Goal: Task Accomplishment & Management: Complete application form

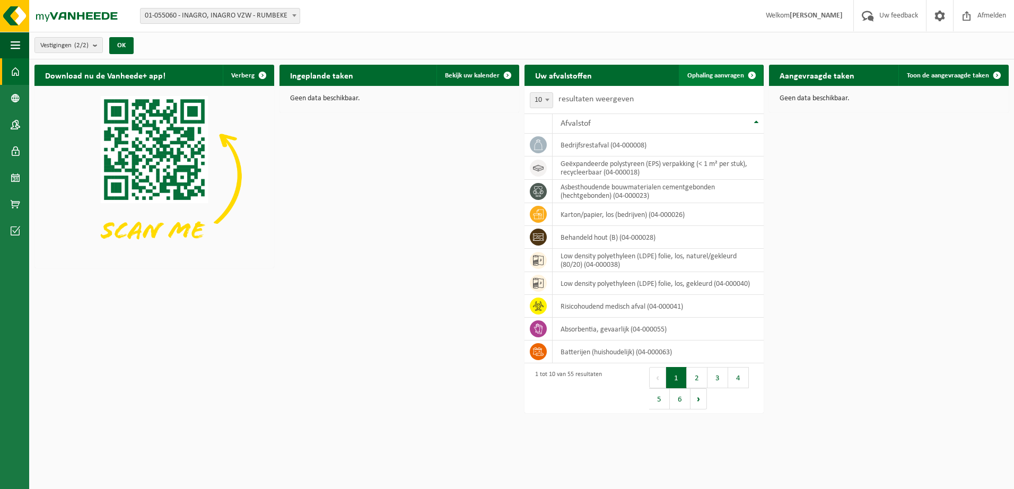
click at [737, 72] on span "Ophaling aanvragen" at bounding box center [715, 75] width 57 height 7
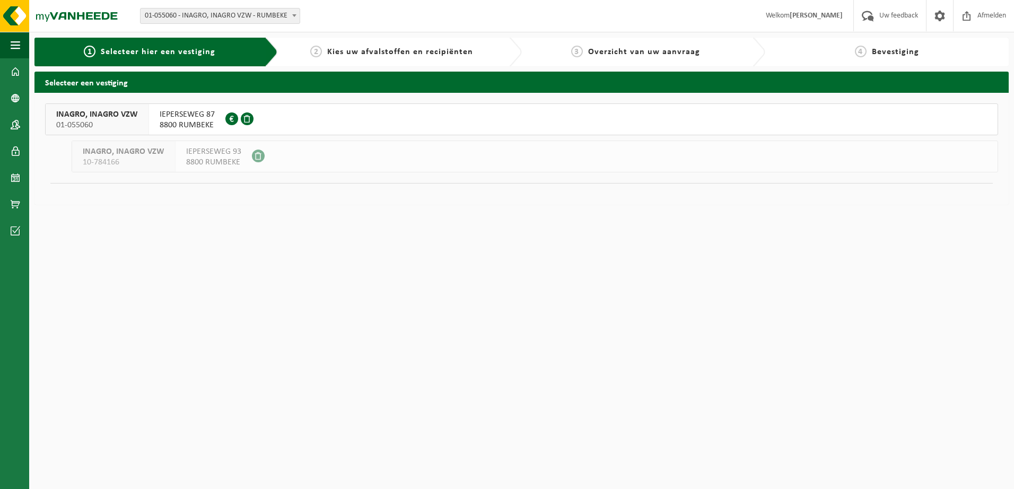
click at [129, 113] on span "INAGRO, INAGRO VZW" at bounding box center [97, 114] width 82 height 11
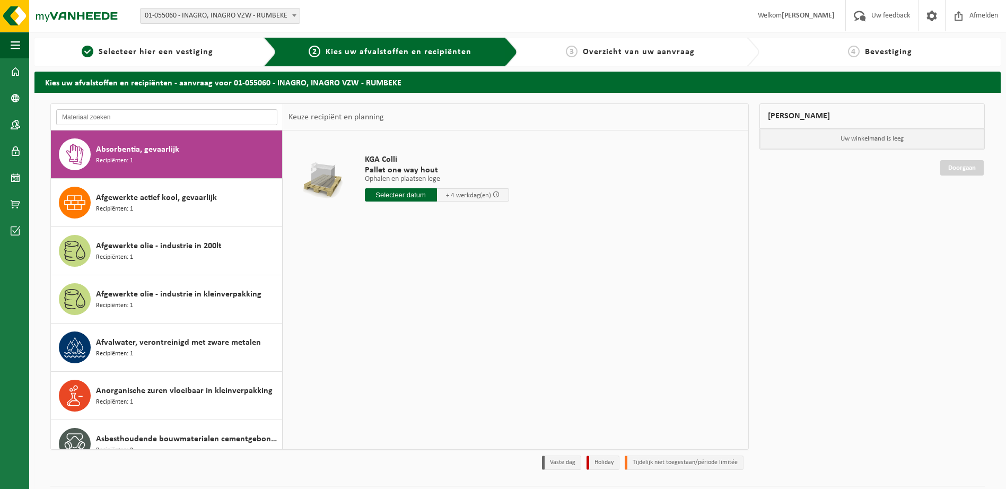
click at [156, 116] on input "text" at bounding box center [166, 117] width 221 height 16
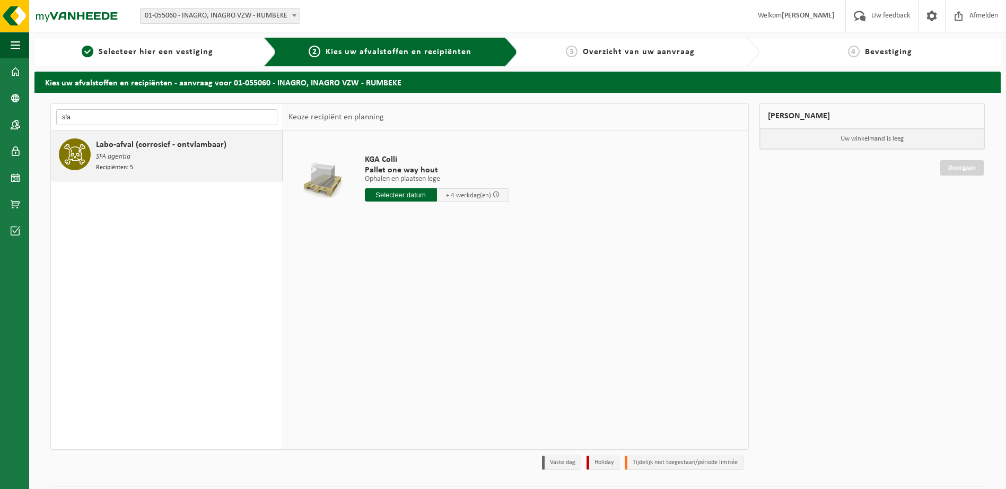
type input "sfa"
click at [150, 148] on span "Labo-afval (corrosief - ontvlambaar)" at bounding box center [161, 144] width 130 height 13
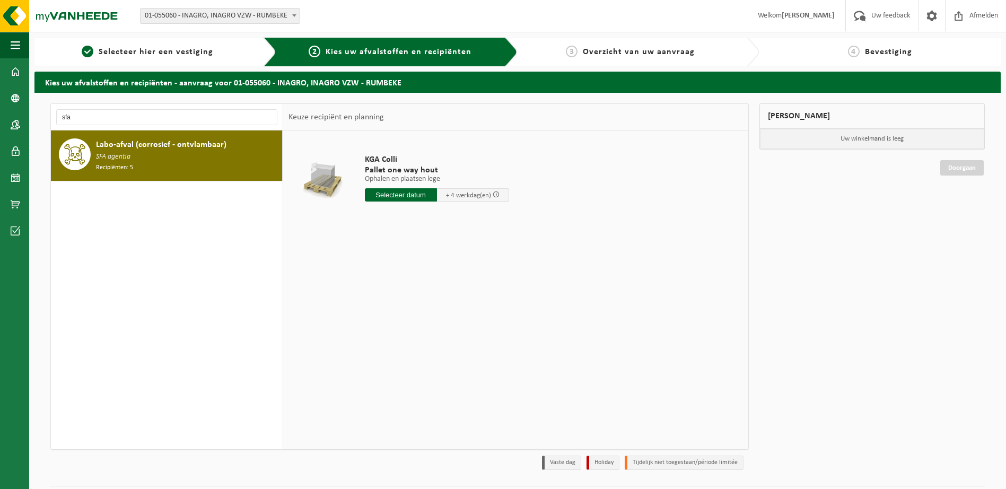
click at [409, 195] on input "text" at bounding box center [401, 194] width 72 height 13
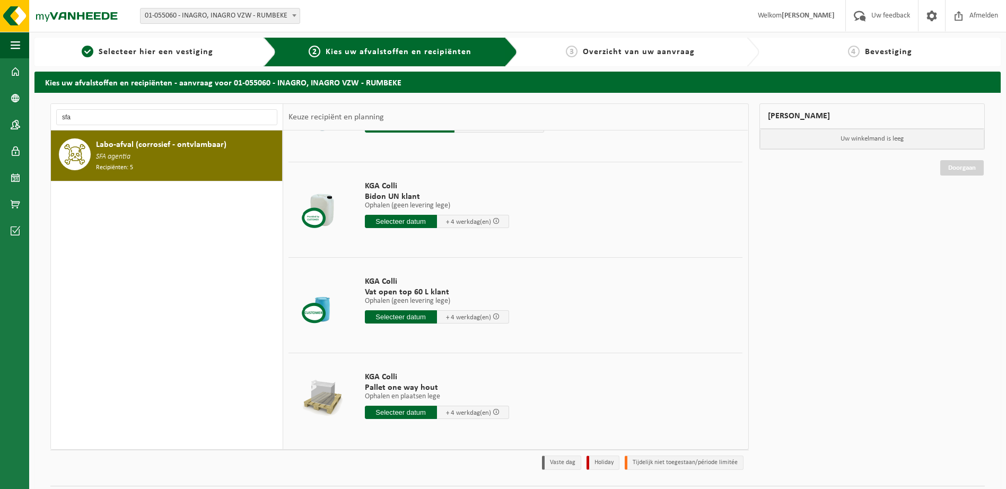
scroll to position [169, 0]
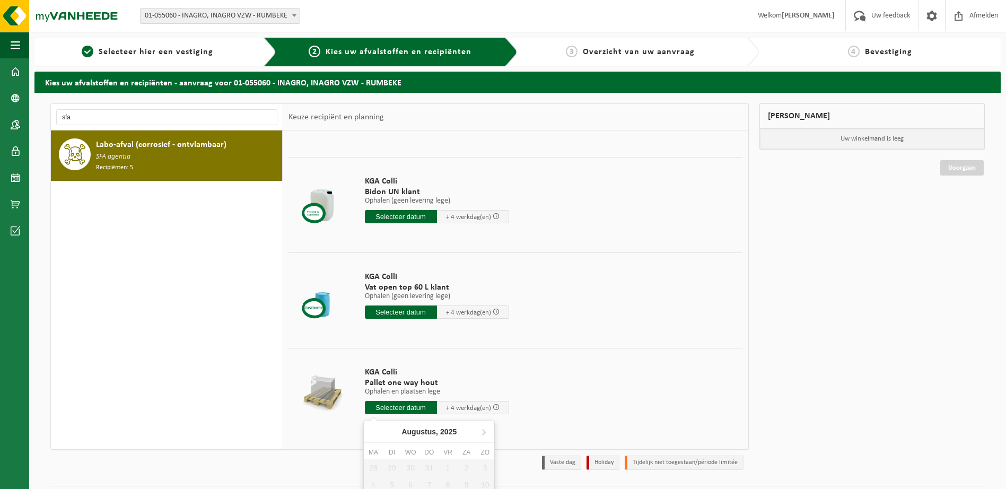
click at [408, 410] on input "text" at bounding box center [401, 407] width 72 height 13
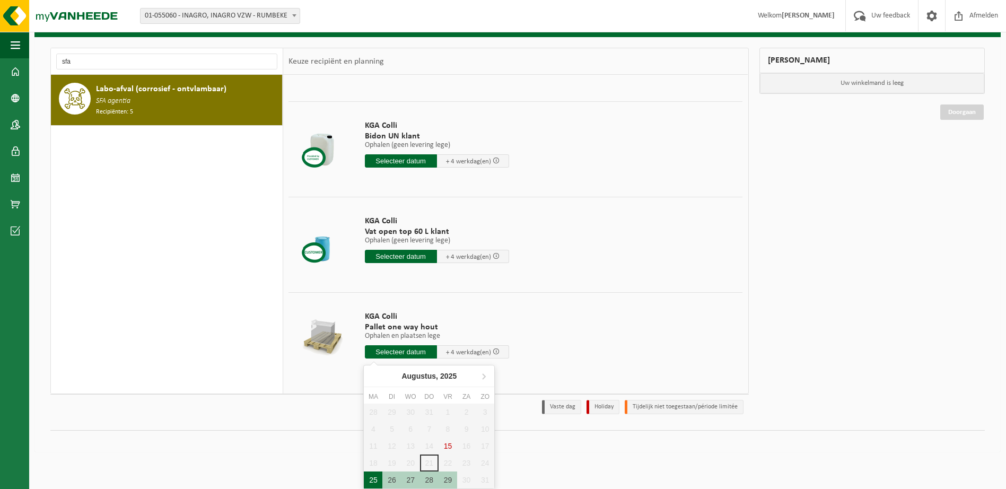
click at [375, 476] on div "25" at bounding box center [373, 479] width 19 height 17
type input "Van 2025-08-25"
type input "2025-08-25"
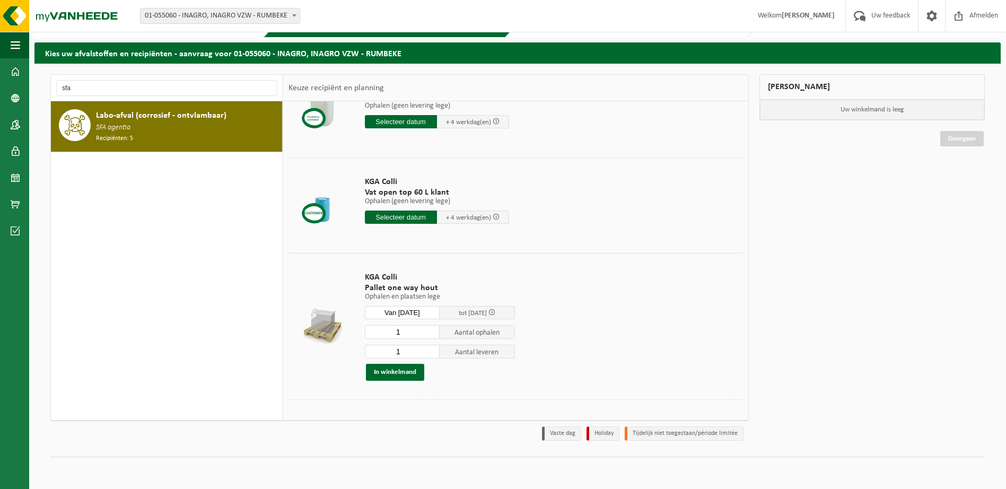
scroll to position [247, 0]
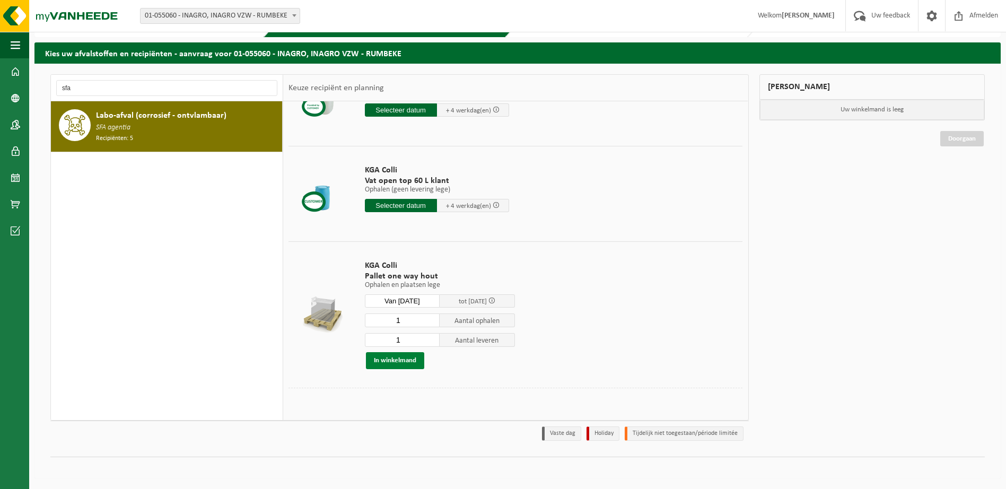
click at [406, 361] on button "In winkelmand" at bounding box center [395, 360] width 58 height 17
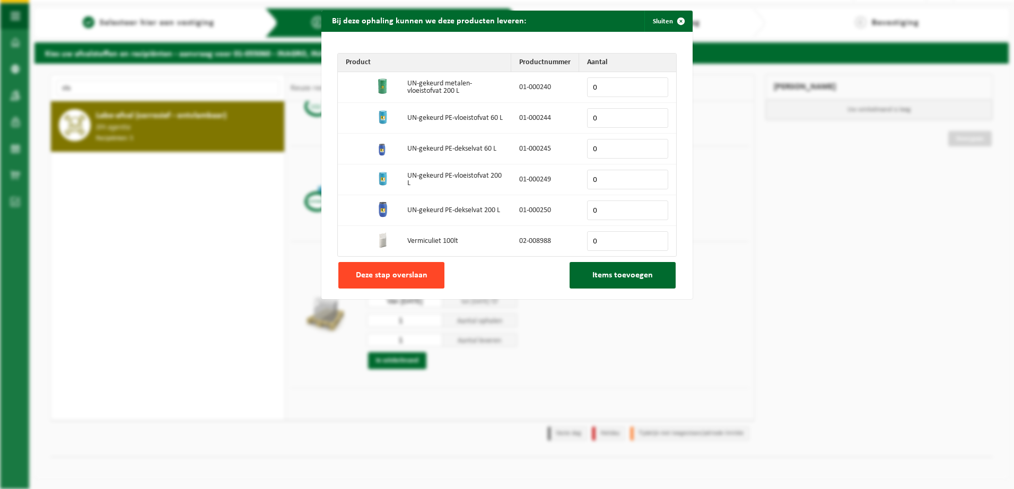
click at [390, 276] on span "Deze stap overslaan" at bounding box center [392, 275] width 72 height 8
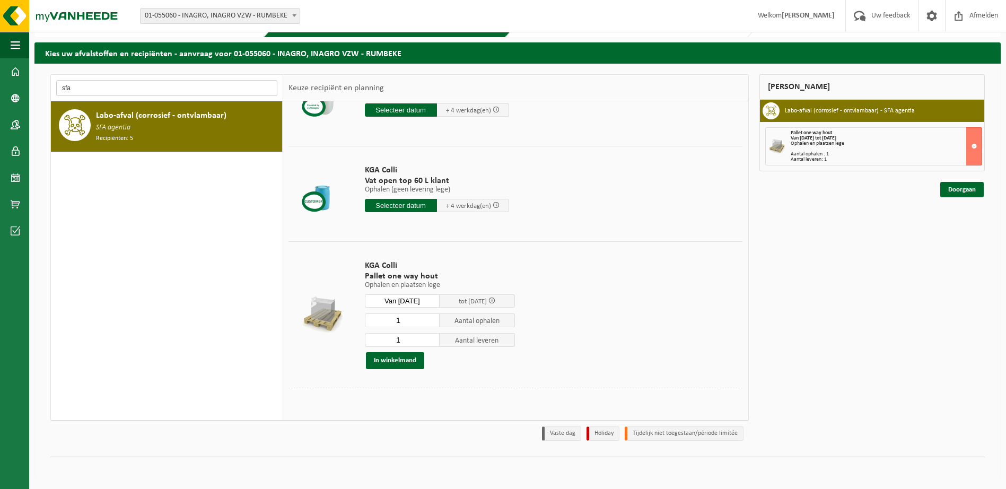
click at [116, 82] on input "sfa" at bounding box center [166, 88] width 221 height 16
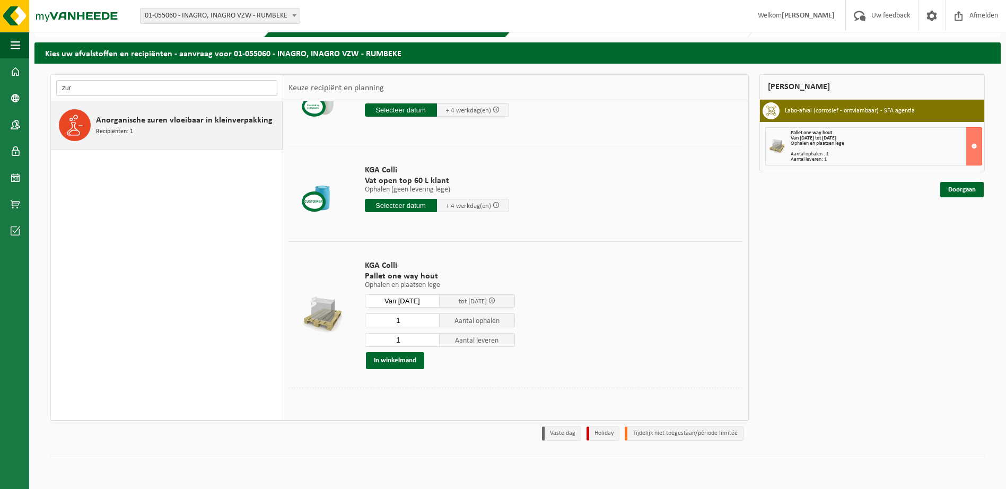
type input "zur"
click at [168, 136] on div "Anorganische zuren vloeibaar in kleinverpakking Recipiënten: 1" at bounding box center [187, 125] width 183 height 32
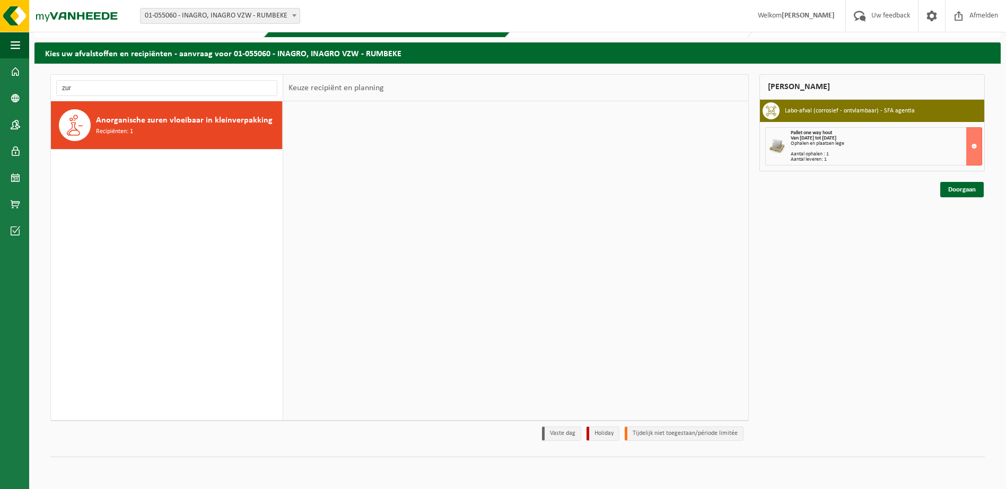
scroll to position [0, 0]
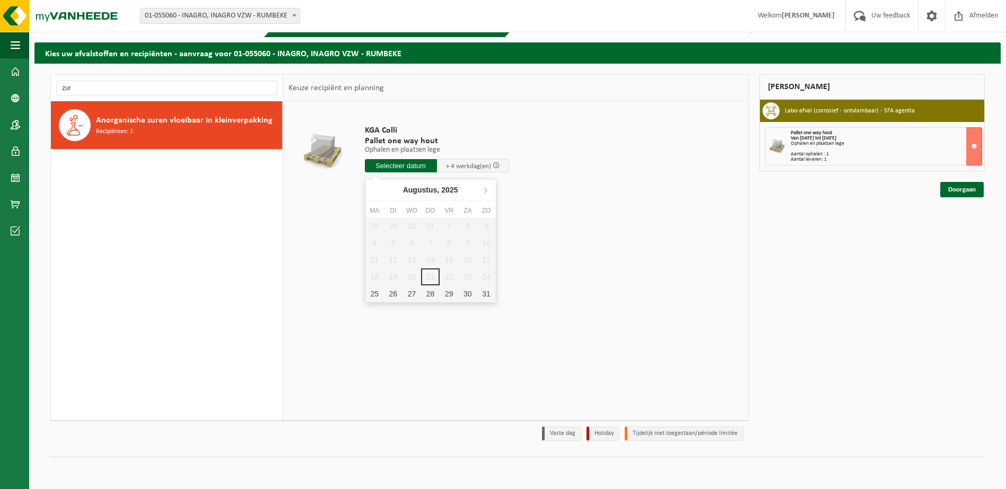
click at [393, 161] on input "text" at bounding box center [401, 165] width 72 height 13
click at [372, 296] on div "25" at bounding box center [374, 293] width 19 height 17
type input "Van 2025-08-25"
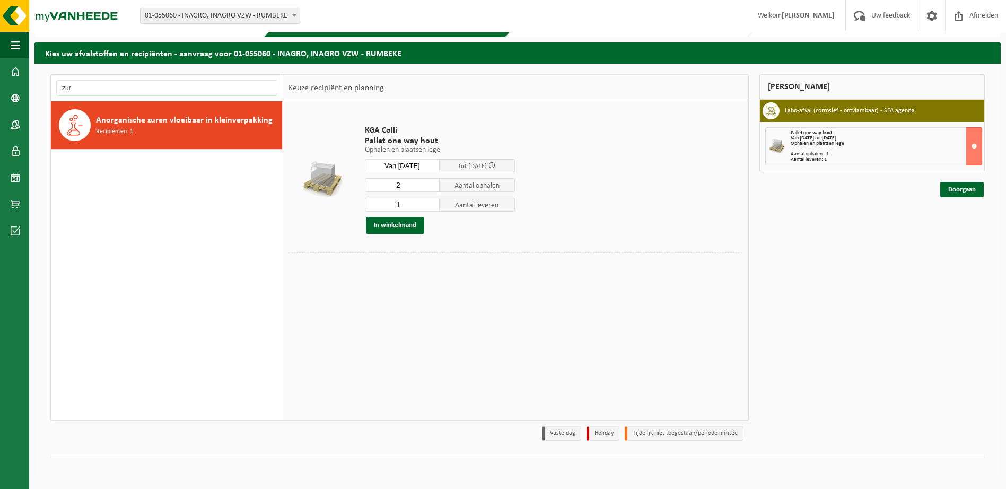
type input "2"
click at [431, 182] on input "2" at bounding box center [402, 185] width 75 height 14
type input "2"
click at [432, 204] on input "2" at bounding box center [402, 205] width 75 height 14
click at [407, 227] on button "In winkelmand" at bounding box center [395, 225] width 58 height 17
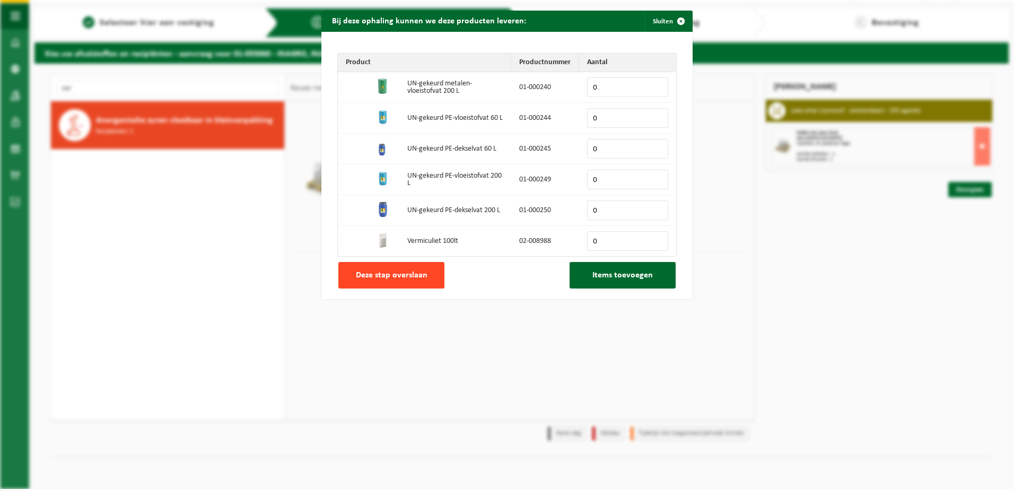
click at [405, 268] on button "Deze stap overslaan" at bounding box center [391, 275] width 106 height 27
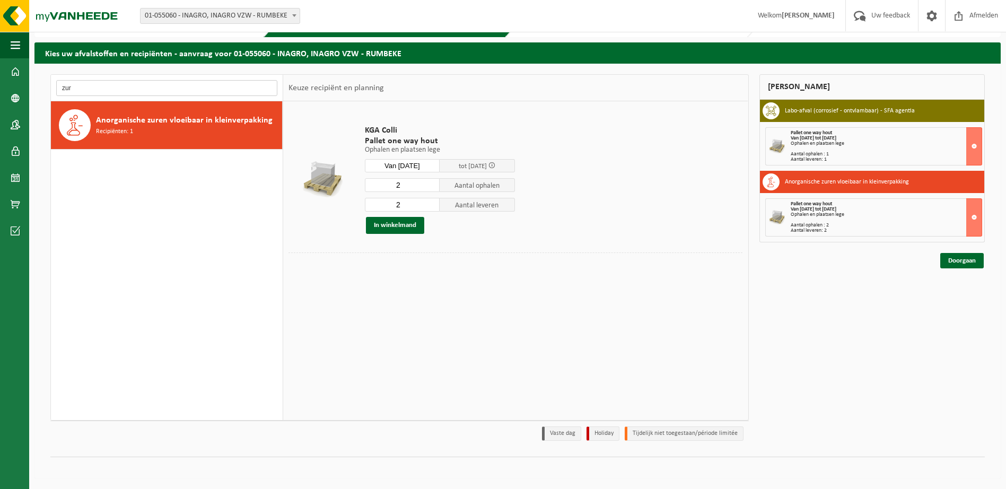
click at [86, 87] on input "zur" at bounding box center [166, 88] width 221 height 16
type input "e"
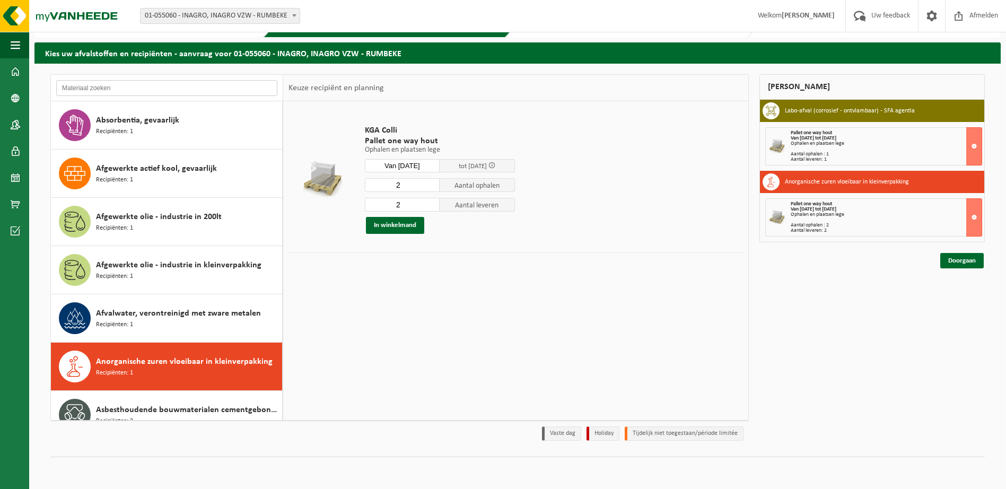
type input "e"
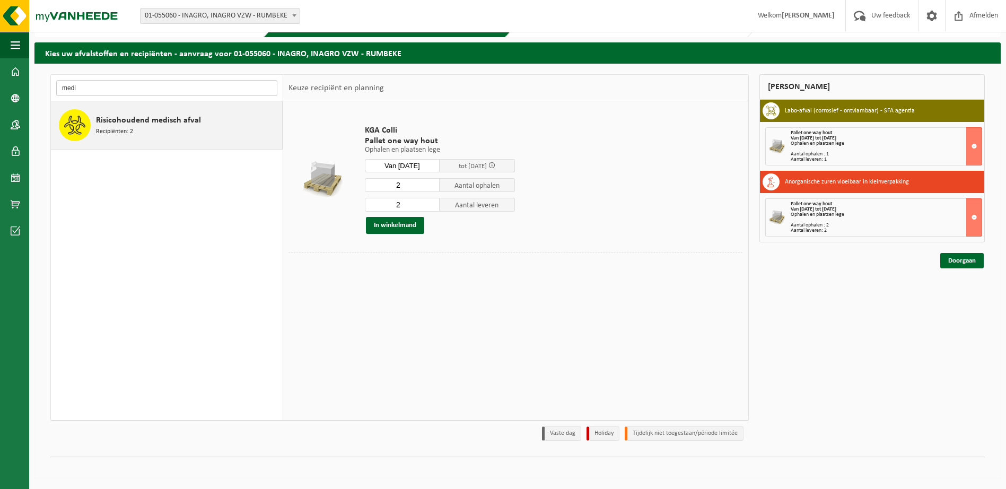
type input "medi"
click at [151, 121] on span "Risicohoudend medisch afval" at bounding box center [148, 120] width 105 height 13
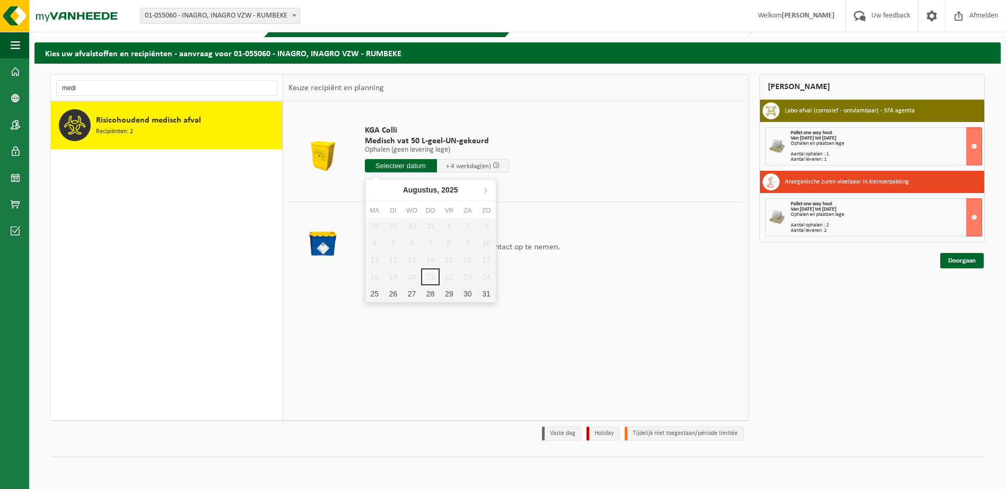
click at [412, 168] on input "text" at bounding box center [401, 165] width 72 height 13
click at [375, 293] on div "25" at bounding box center [374, 293] width 19 height 17
type input "Van 2025-08-25"
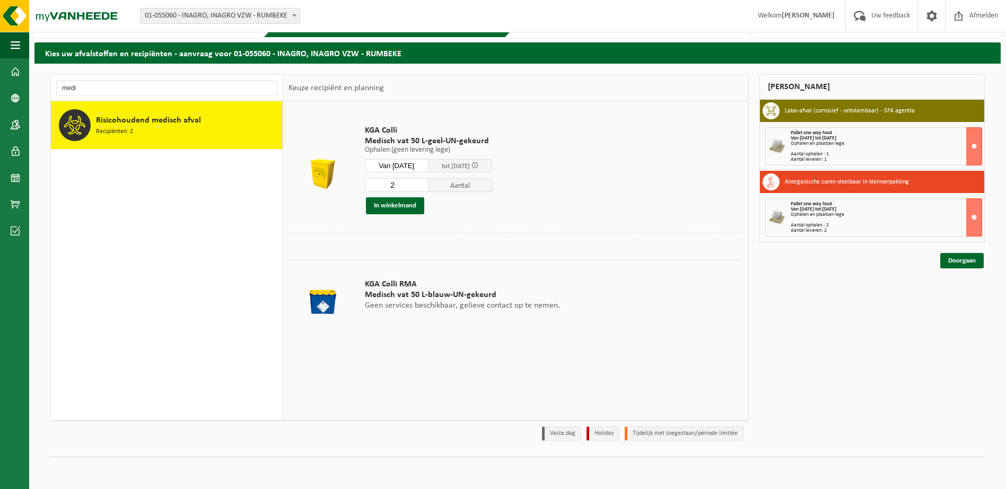
click at [428, 183] on input "2" at bounding box center [397, 185] width 64 height 14
type input "3"
click at [428, 183] on input "3" at bounding box center [397, 185] width 64 height 14
click at [409, 206] on button "In winkelmand" at bounding box center [395, 205] width 58 height 17
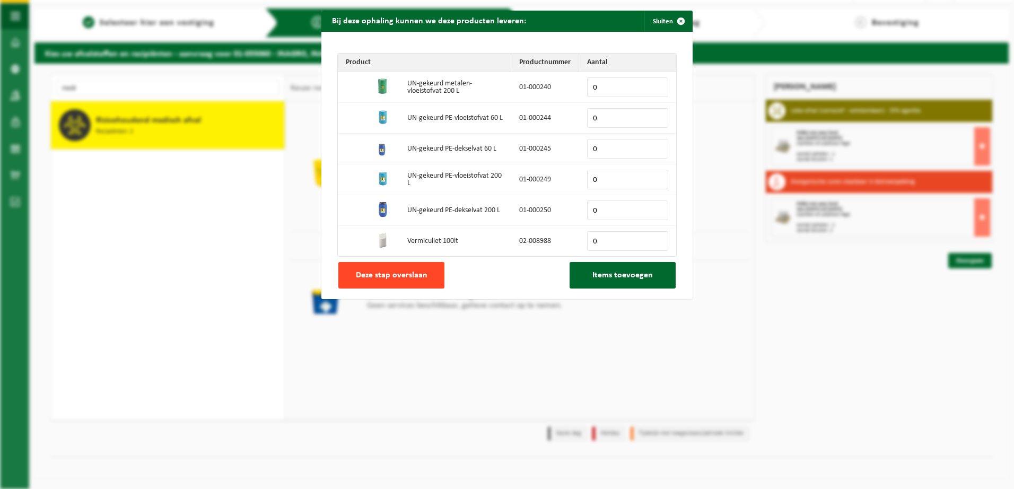
click at [412, 274] on span "Deze stap overslaan" at bounding box center [392, 275] width 72 height 8
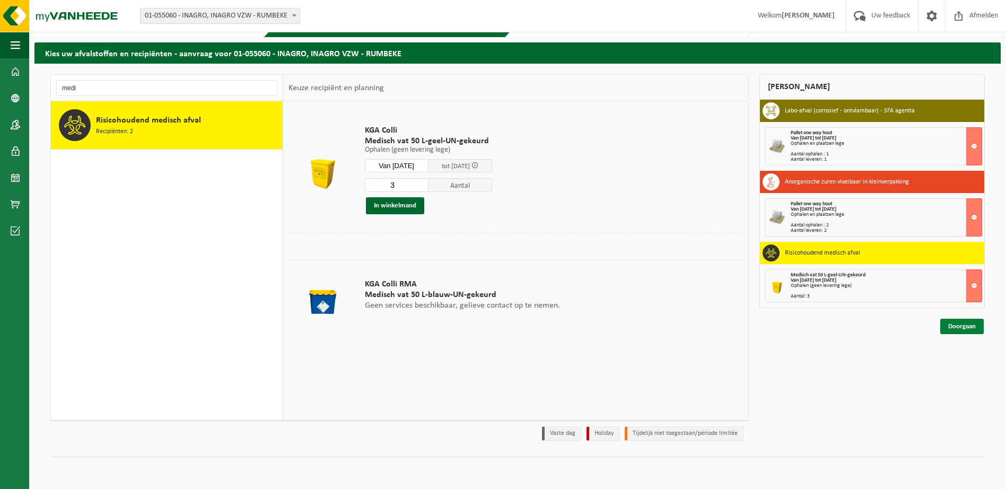
click at [955, 327] on link "Doorgaan" at bounding box center [961, 326] width 43 height 15
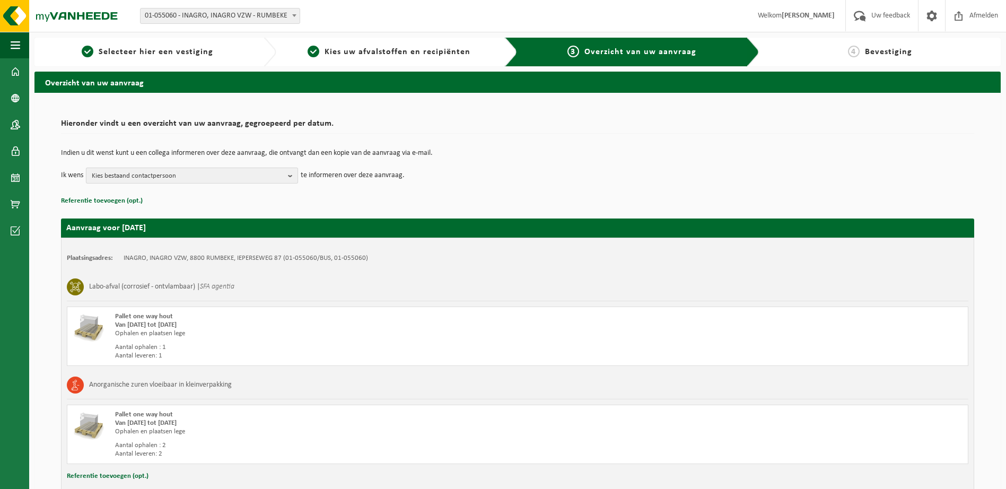
click at [180, 174] on span "Kies bestaand contactpersoon" at bounding box center [188, 176] width 192 height 16
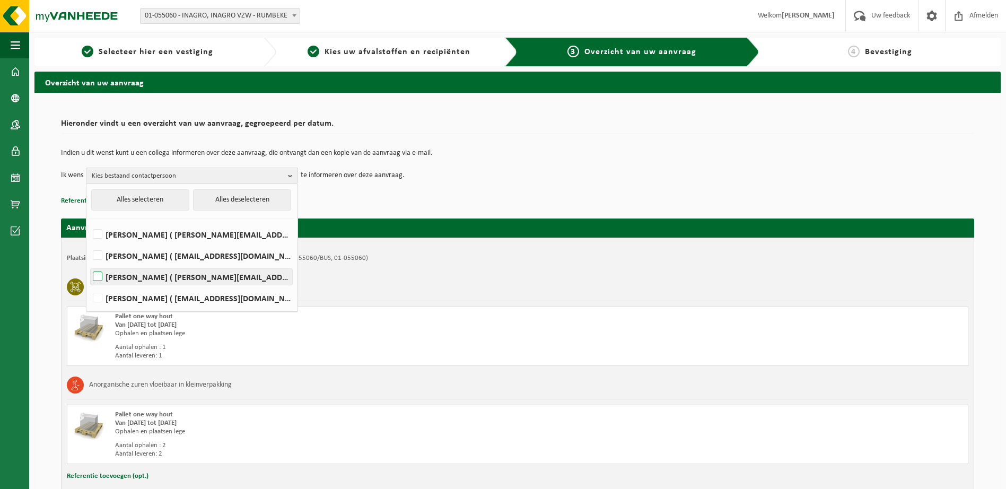
click at [121, 277] on label "[PERSON_NAME] ( [PERSON_NAME][EMAIL_ADDRESS][DOMAIN_NAME] )" at bounding box center [191, 277] width 201 height 16
click at [89, 264] on input "[PERSON_NAME] ( [PERSON_NAME][EMAIL_ADDRESS][DOMAIN_NAME] )" at bounding box center [89, 263] width 1 height 1
checkbox input "true"
click at [413, 198] on p "Referentie toevoegen (opt.)" at bounding box center [517, 201] width 913 height 14
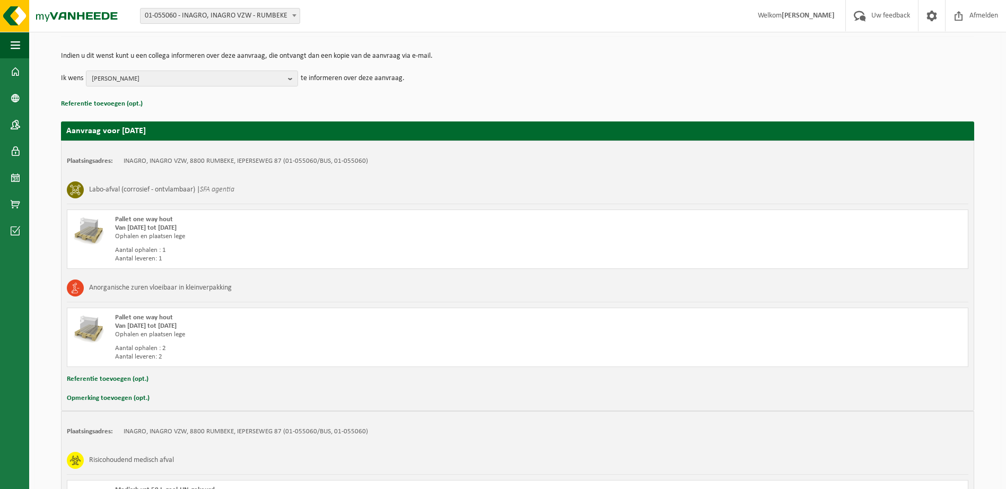
scroll to position [212, 0]
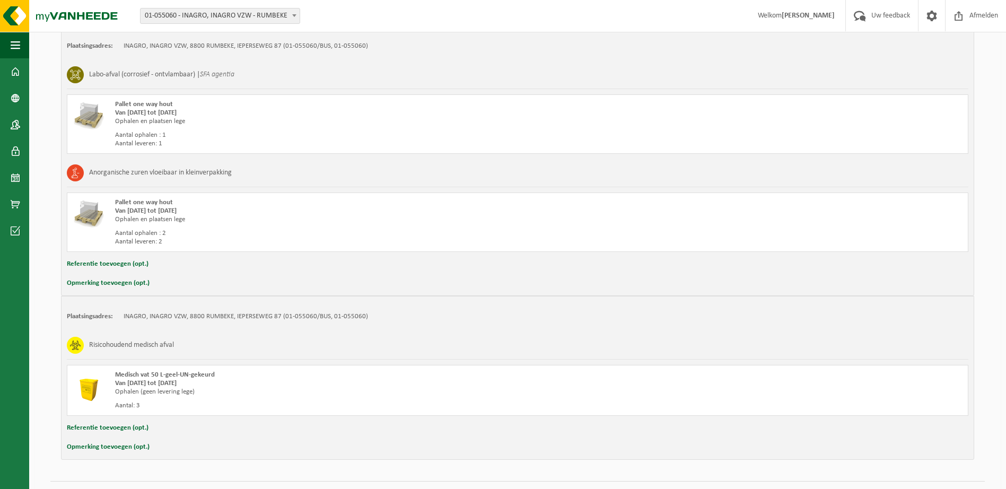
click at [126, 285] on button "Opmerking toevoegen (opt.)" at bounding box center [108, 283] width 83 height 14
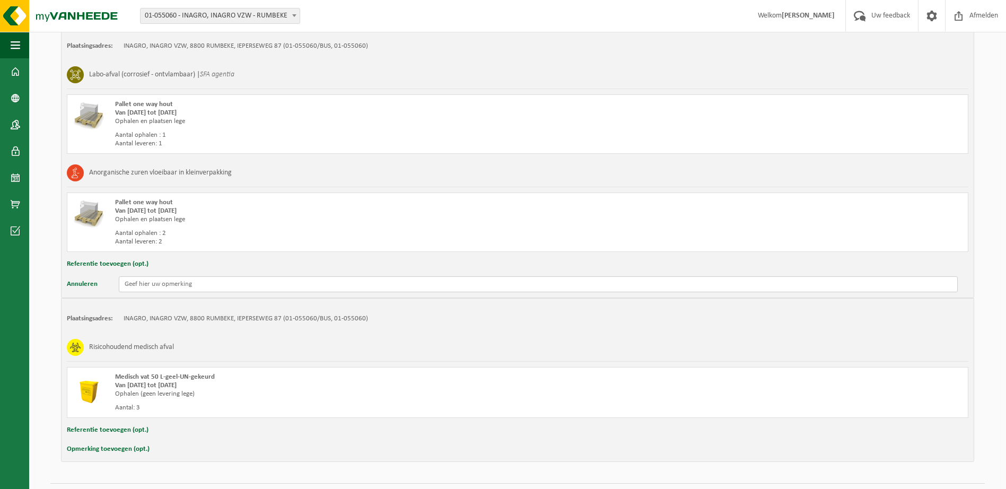
click at [150, 291] on input "text" at bounding box center [538, 284] width 839 height 16
click at [181, 284] on input "Niet vergeten een gelijk aantal paletten te leveren aub" at bounding box center [538, 284] width 839 height 16
click at [281, 288] on input "Niet vergeten evenveel paletten te leveren aub" at bounding box center [538, 284] width 839 height 16
click at [221, 285] on input "Niet vergeten evenveel paletten te leveren aub" at bounding box center [538, 284] width 839 height 16
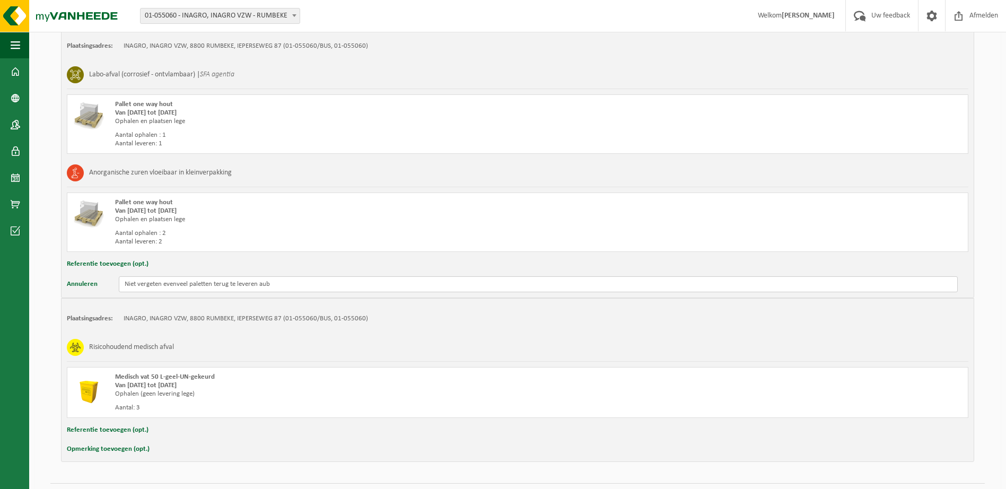
click at [319, 285] on input "Niet vergeten evenveel paletten terug te leveren aub" at bounding box center [538, 284] width 839 height 16
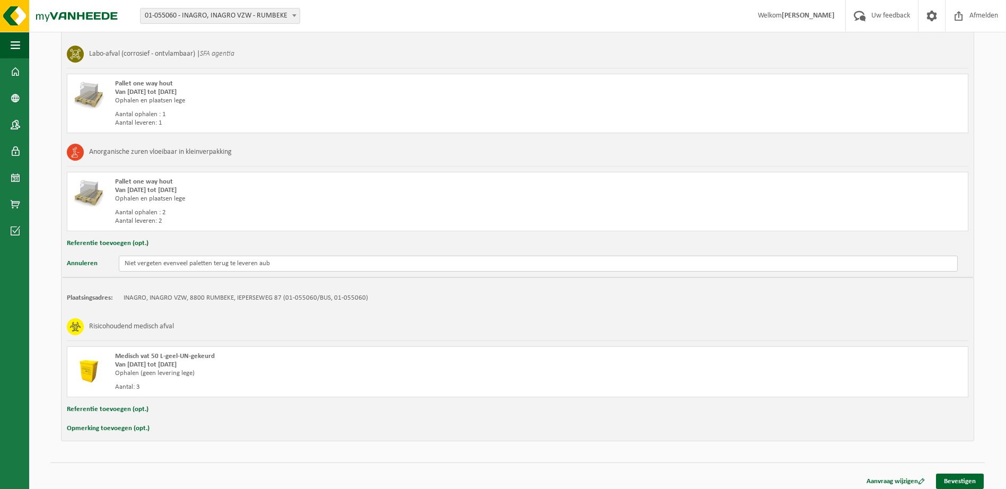
scroll to position [239, 0]
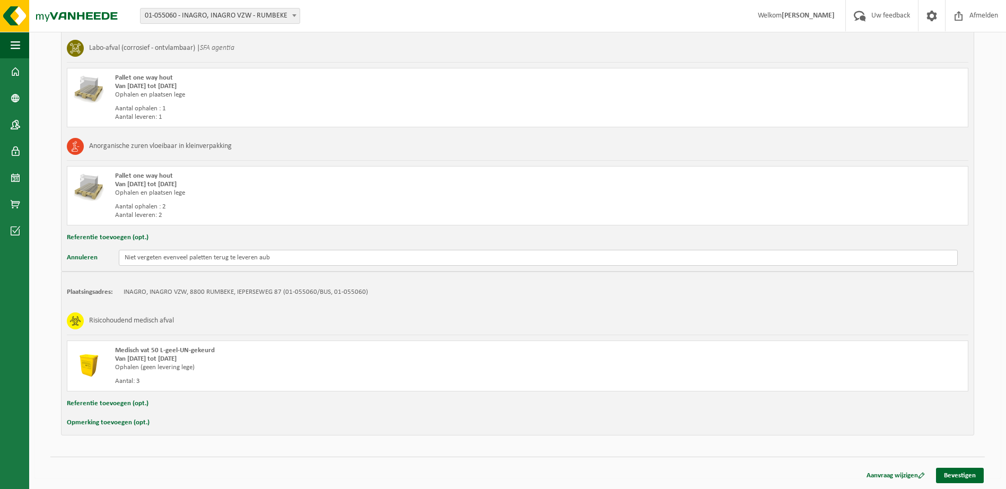
click at [251, 258] on input "Niet vergeten evenveel paletten terug te leveren aub" at bounding box center [538, 258] width 839 height 16
click at [300, 258] on input "[PERSON_NAME] vergeten evenveel paletten terug te brengen aub" at bounding box center [538, 258] width 839 height 16
type input "[PERSON_NAME] vergeten evenveel paletten terug te brengen aub"
click at [426, 281] on div "Plaatsingsadres: INAGRO, INAGRO VZW, 8800 RUMBEKE, IEPERSEWEG 87 (01-055060/BUS…" at bounding box center [517, 353] width 913 height 164
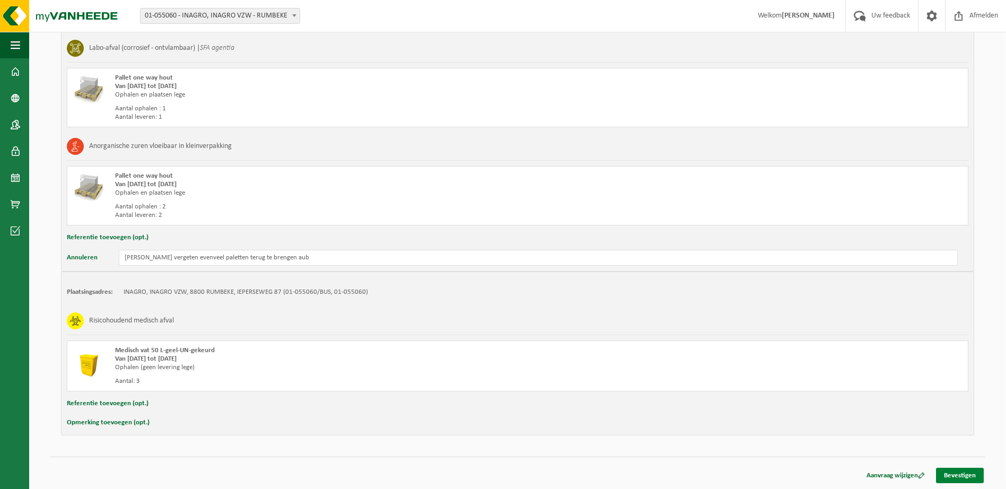
click at [969, 476] on link "Bevestigen" at bounding box center [960, 475] width 48 height 15
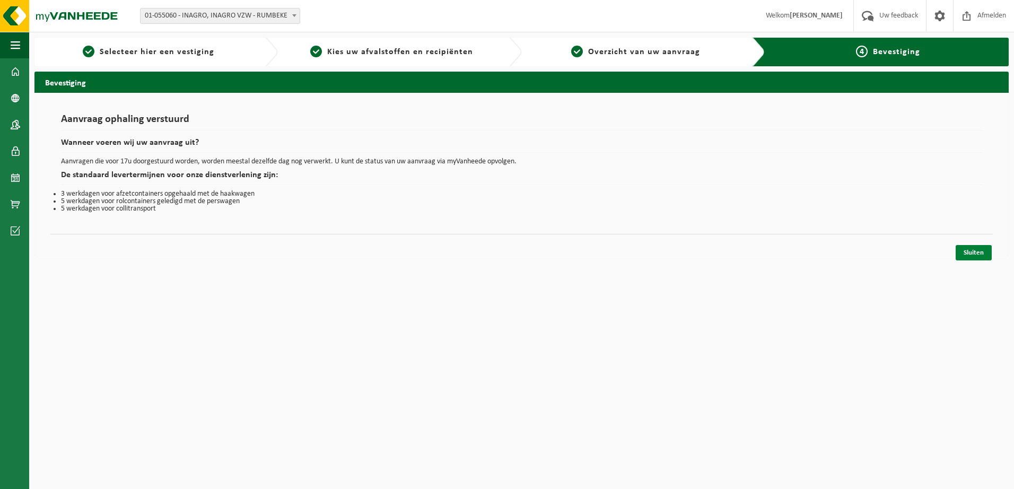
click at [970, 258] on link "Sluiten" at bounding box center [974, 252] width 36 height 15
